Goal: Information Seeking & Learning: Learn about a topic

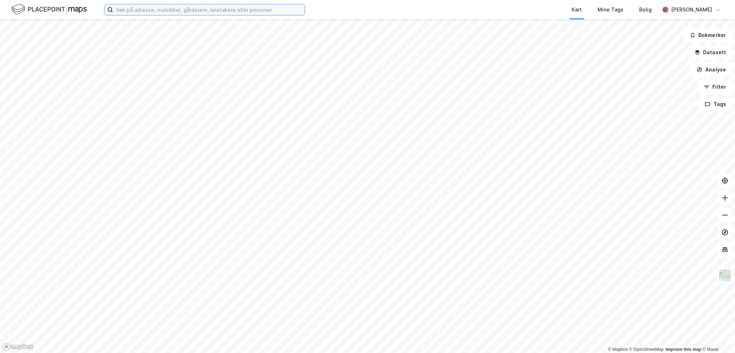
click at [212, 13] on input at bounding box center [209, 9] width 192 height 11
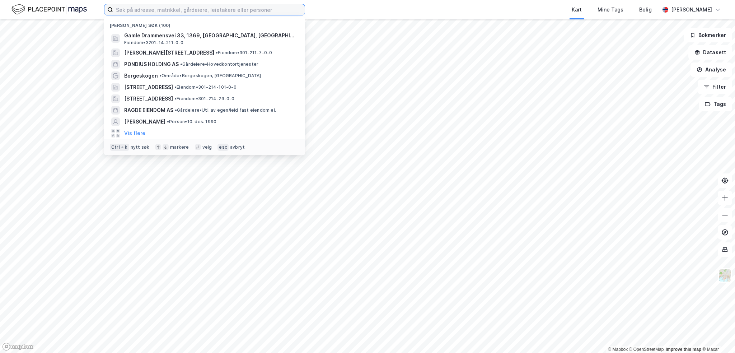
paste input "Pondius Holding AS"
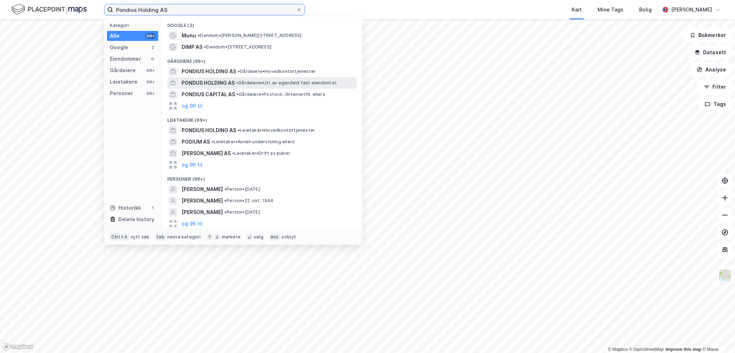
type input "Pondius Holding AS"
click at [228, 83] on span "PONDUS HOLDING AS" at bounding box center [208, 83] width 53 height 9
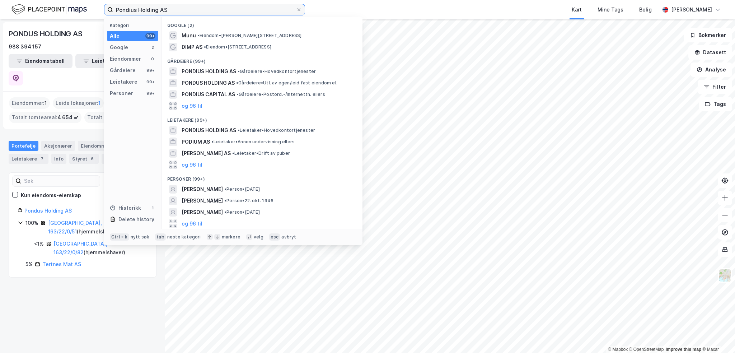
click at [184, 7] on input "Pondius Holding AS" at bounding box center [204, 9] width 183 height 11
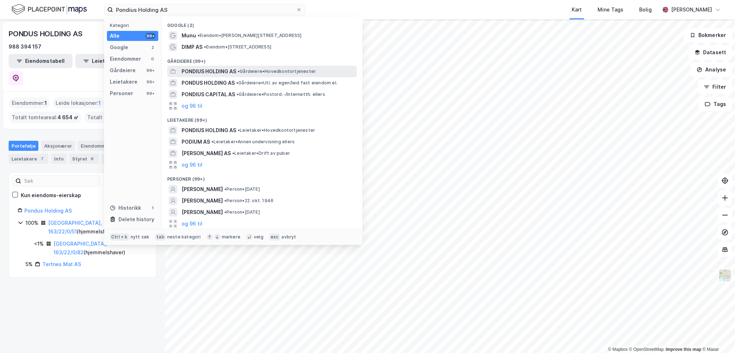
click at [215, 73] on span "PONDIUS HOLDING AS" at bounding box center [209, 71] width 55 height 9
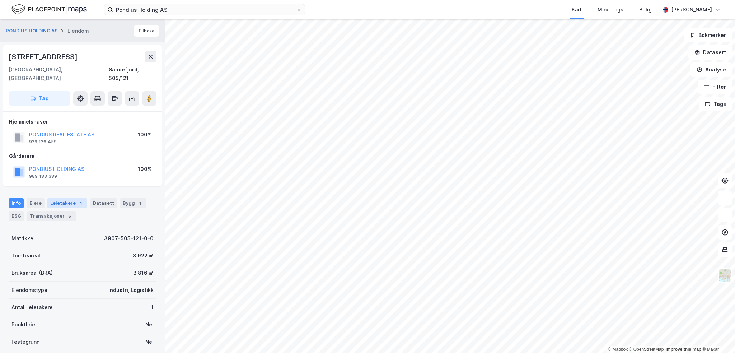
click at [68, 198] on div "Leietakere 1" at bounding box center [67, 203] width 40 height 10
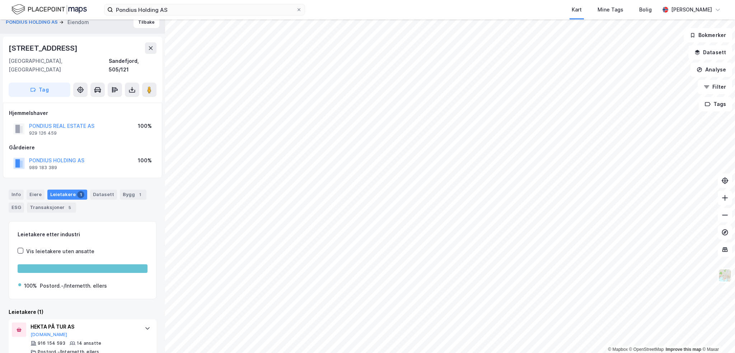
scroll to position [13, 0]
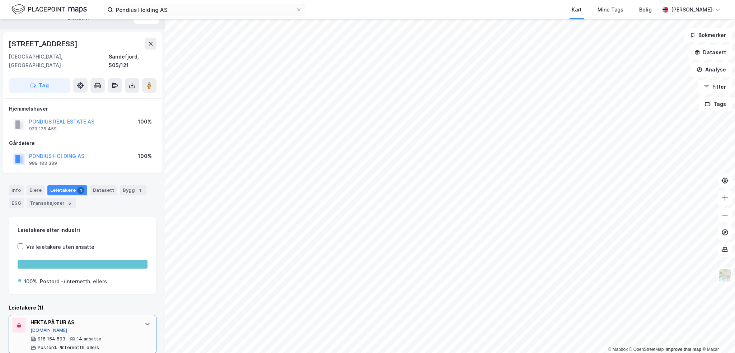
click at [41, 327] on button "[DOMAIN_NAME]" at bounding box center [49, 330] width 37 height 6
click at [138, 185] on div "Bygg 1" at bounding box center [133, 190] width 27 height 10
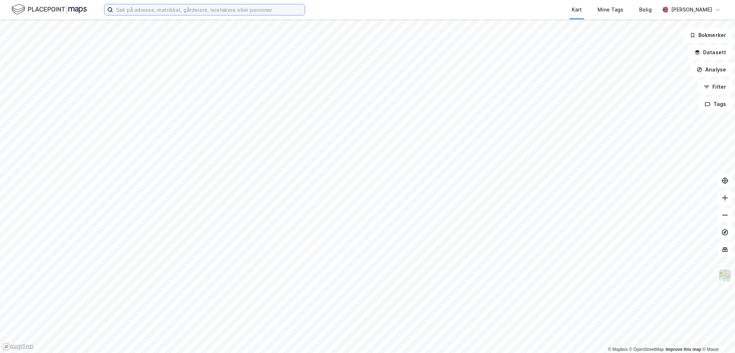
click at [194, 11] on input at bounding box center [209, 9] width 192 height 11
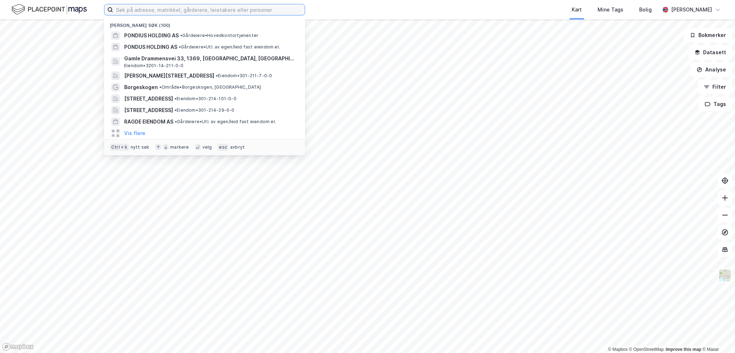
paste input "Lachmanns vei 4 C, 0495 Oslo"
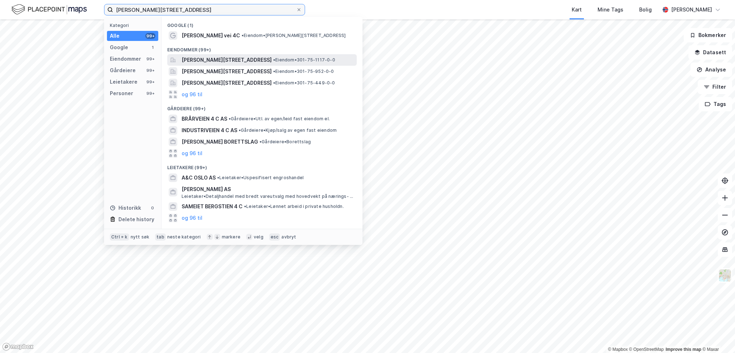
type input "Lachmanns vei 4 C, 0495 Oslo"
click at [248, 61] on span "Lachmanns vei 4, 0495, OSLO, OSLO" at bounding box center [227, 60] width 90 height 9
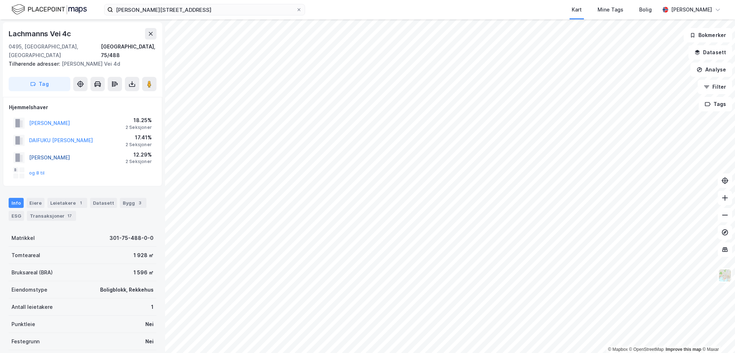
click at [0, 0] on button "DAHLE HÅKON" at bounding box center [0, 0] width 0 height 0
